Goal: Information Seeking & Learning: Find specific fact

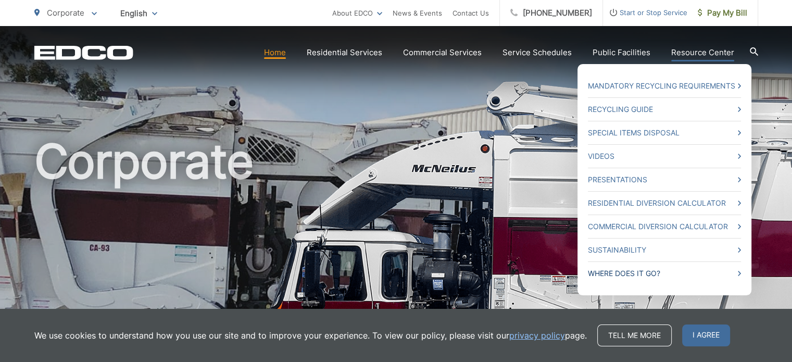
click at [741, 268] on span at bounding box center [739, 273] width 3 height 12
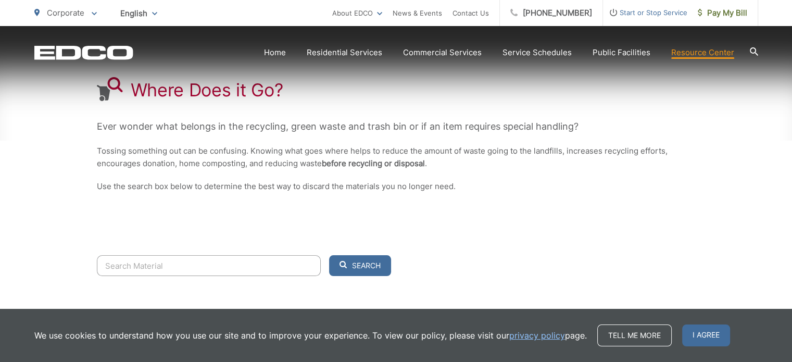
scroll to position [208, 0]
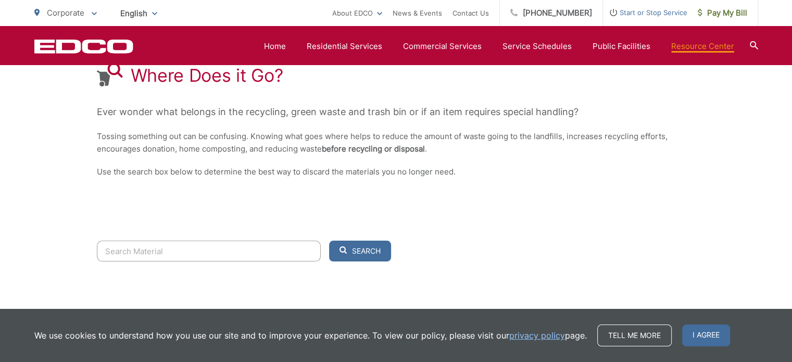
click at [254, 254] on input "Search" at bounding box center [209, 251] width 224 height 21
type input "p"
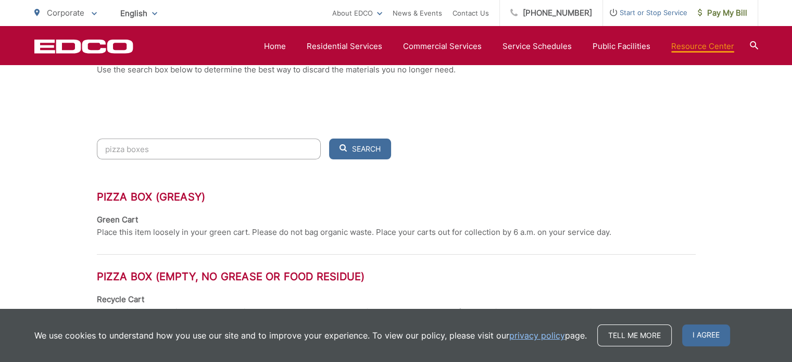
scroll to position [312, 0]
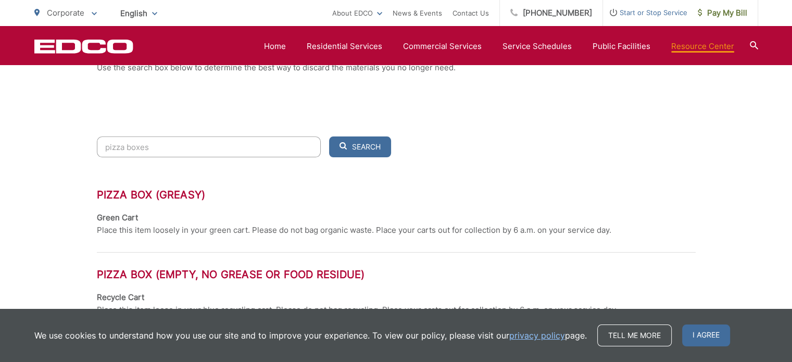
click at [267, 209] on div "Pizza Box (greasy)" at bounding box center [396, 200] width 599 height 23
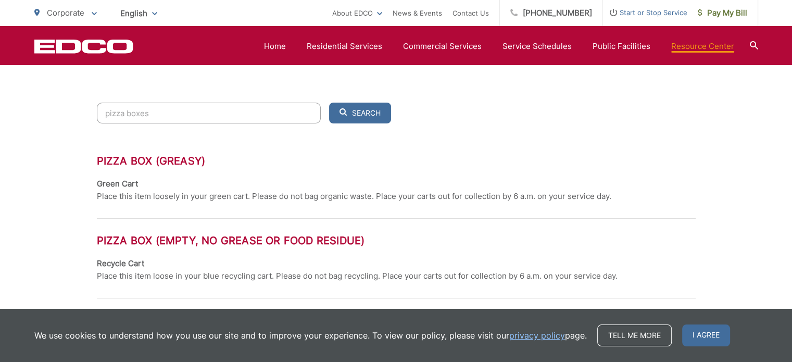
scroll to position [365, 0]
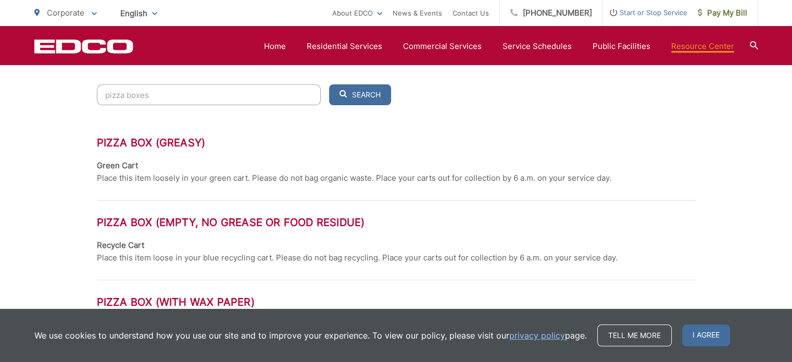
click at [144, 95] on input "pizza boxes" at bounding box center [209, 94] width 224 height 21
click at [104, 95] on input "pizza boxes" at bounding box center [209, 94] width 224 height 21
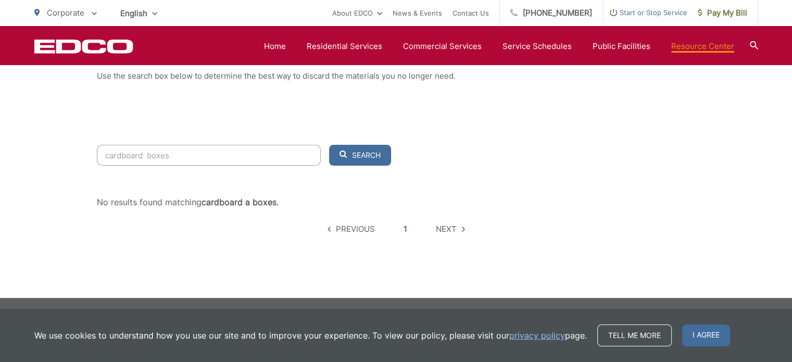
scroll to position [358, 0]
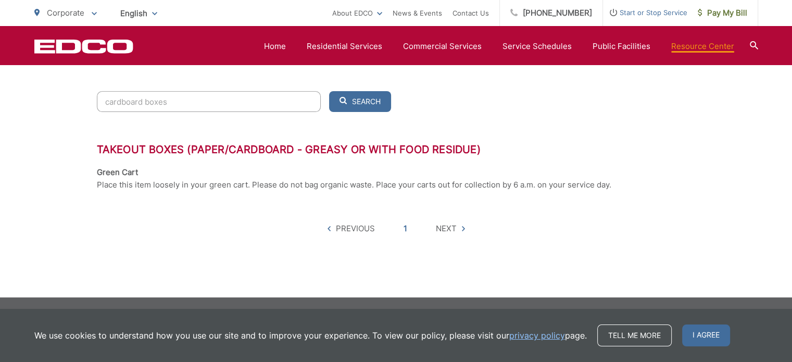
click at [197, 102] on input "cardboard boxes" at bounding box center [209, 101] width 224 height 21
type input "cardboard boxes"
click at [357, 101] on span "Search" at bounding box center [366, 101] width 29 height 9
